Goal: Information Seeking & Learning: Check status

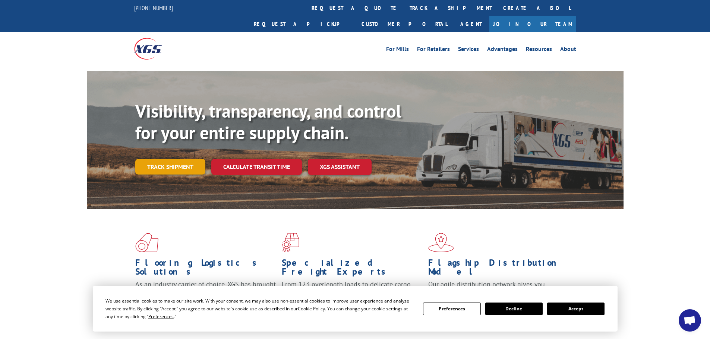
click at [174, 159] on link "Track shipment" at bounding box center [170, 167] width 70 height 16
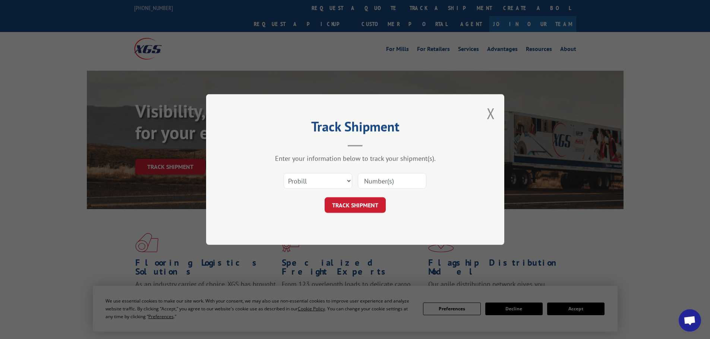
click at [377, 181] on input at bounding box center [392, 181] width 69 height 16
click at [327, 185] on select "Select category... Probill BOL PO" at bounding box center [317, 181] width 69 height 16
click at [387, 181] on input at bounding box center [392, 181] width 69 height 16
drag, startPoint x: 406, startPoint y: 179, endPoint x: 249, endPoint y: 158, distance: 158.2
click at [250, 159] on div "Enter your information below to track your shipment(s). Select category... Prob…" at bounding box center [355, 183] width 224 height 59
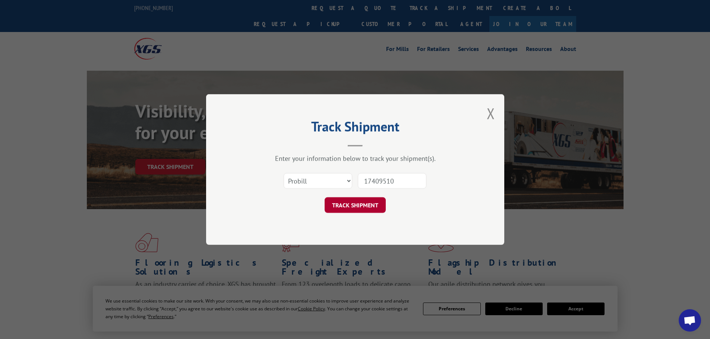
type input "17409510"
click at [362, 206] on button "TRACK SHIPMENT" at bounding box center [354, 205] width 61 height 16
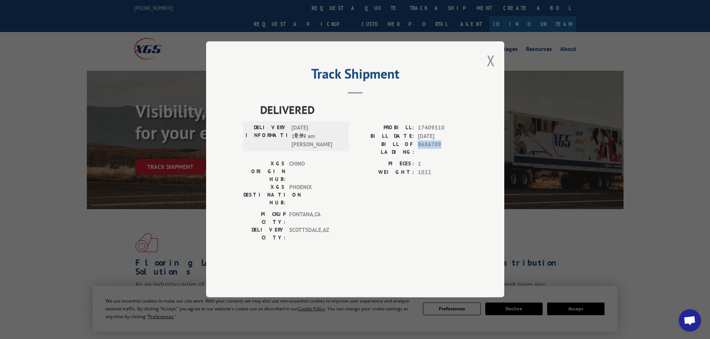
drag, startPoint x: 416, startPoint y: 165, endPoint x: 445, endPoint y: 167, distance: 28.7
click at [445, 156] on div "BILL OF LADING: B686709" at bounding box center [411, 149] width 112 height 16
copy span "B686709"
click at [490, 70] on button "Close modal" at bounding box center [490, 61] width 8 height 20
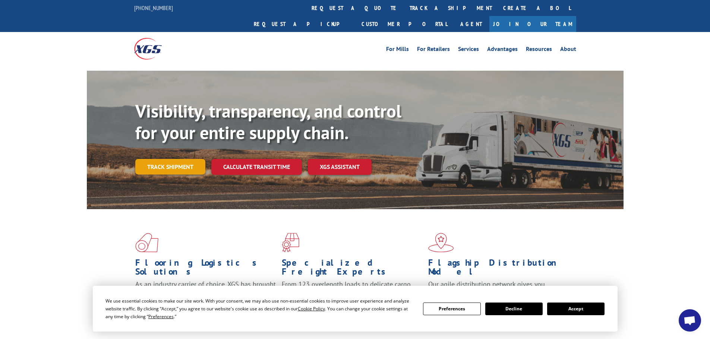
click at [169, 159] on link "Track shipment" at bounding box center [170, 167] width 70 height 16
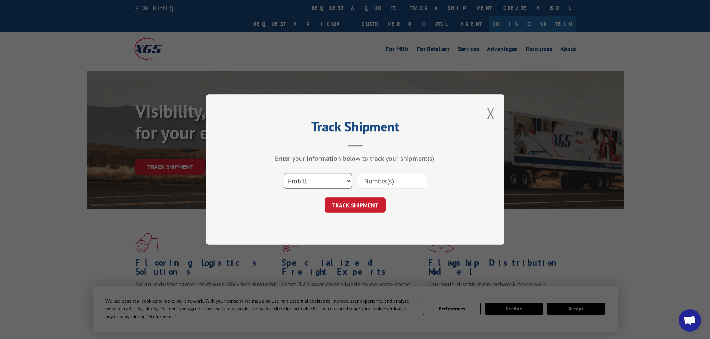
click at [336, 179] on select "Select category... Probill BOL PO" at bounding box center [317, 181] width 69 height 16
select select "bol"
click at [283, 173] on select "Select category... Probill BOL PO" at bounding box center [317, 181] width 69 height 16
click at [373, 180] on input at bounding box center [392, 181] width 69 height 16
paste input "B686709"
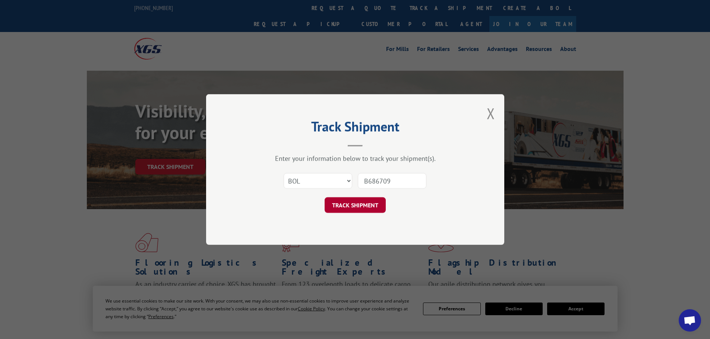
type input "B686709"
click at [368, 202] on button "TRACK SHIPMENT" at bounding box center [354, 205] width 61 height 16
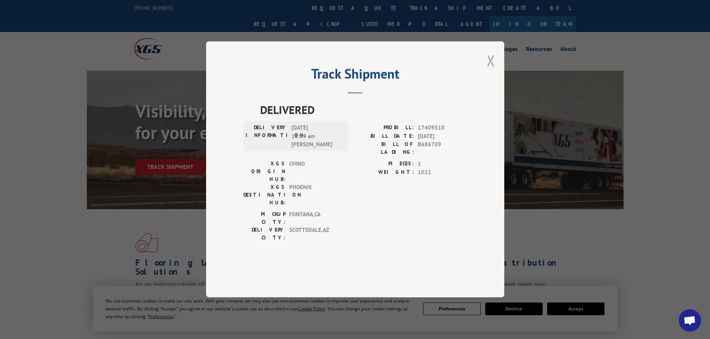
click at [487, 70] on button "Close modal" at bounding box center [490, 61] width 8 height 20
